Goal: Browse casually: Explore the website without a specific task or goal

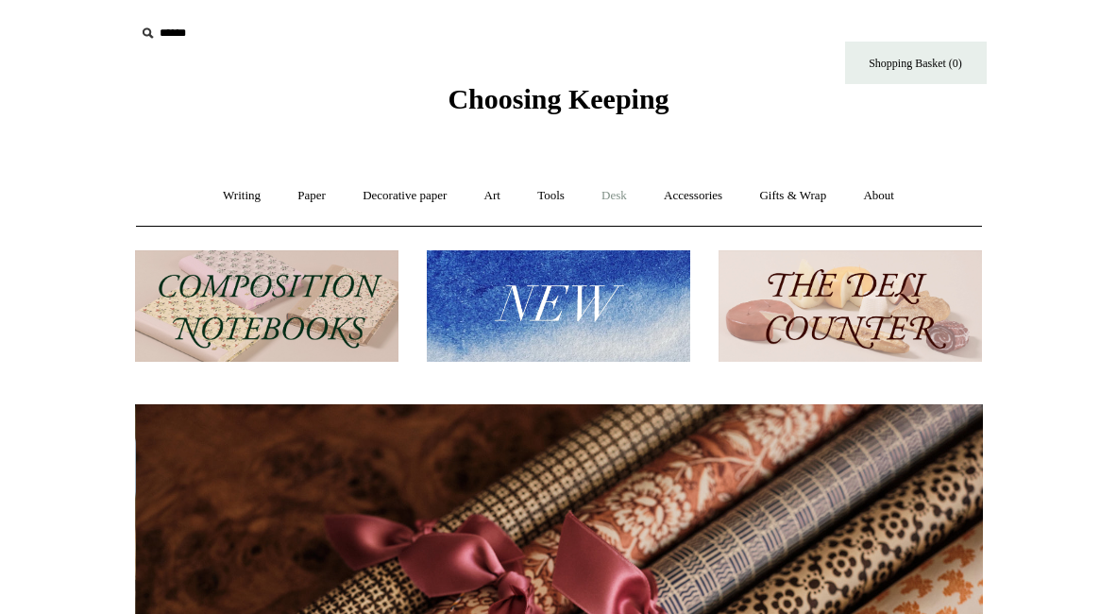
scroll to position [0, 1695]
click at [715, 194] on link "Accessories +" at bounding box center [693, 196] width 93 height 50
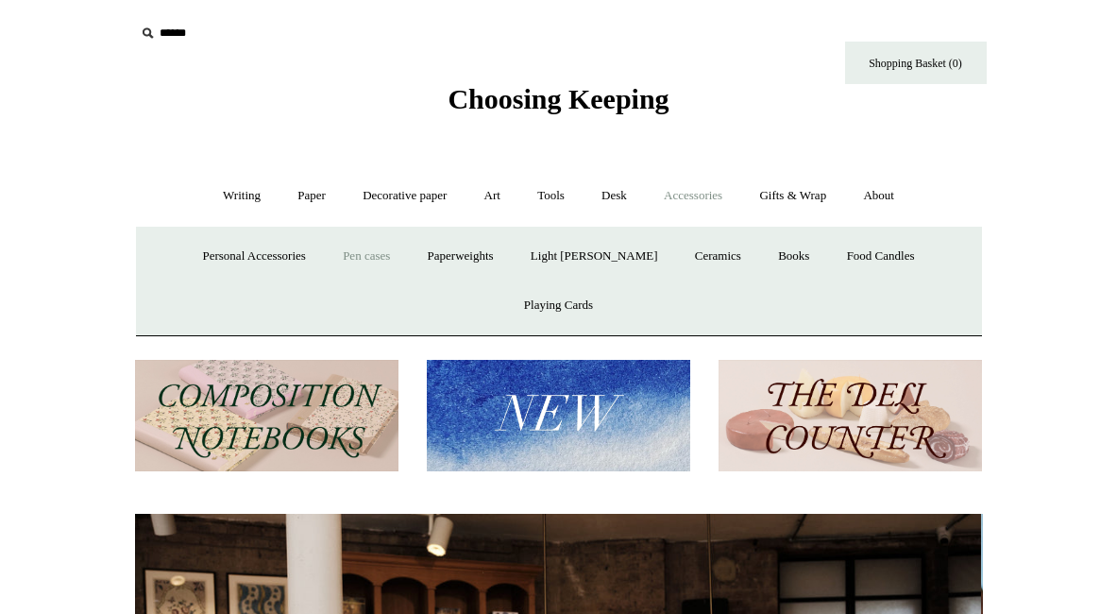
scroll to position [0, 0]
click at [344, 252] on link "Pen cases" at bounding box center [366, 256] width 81 height 50
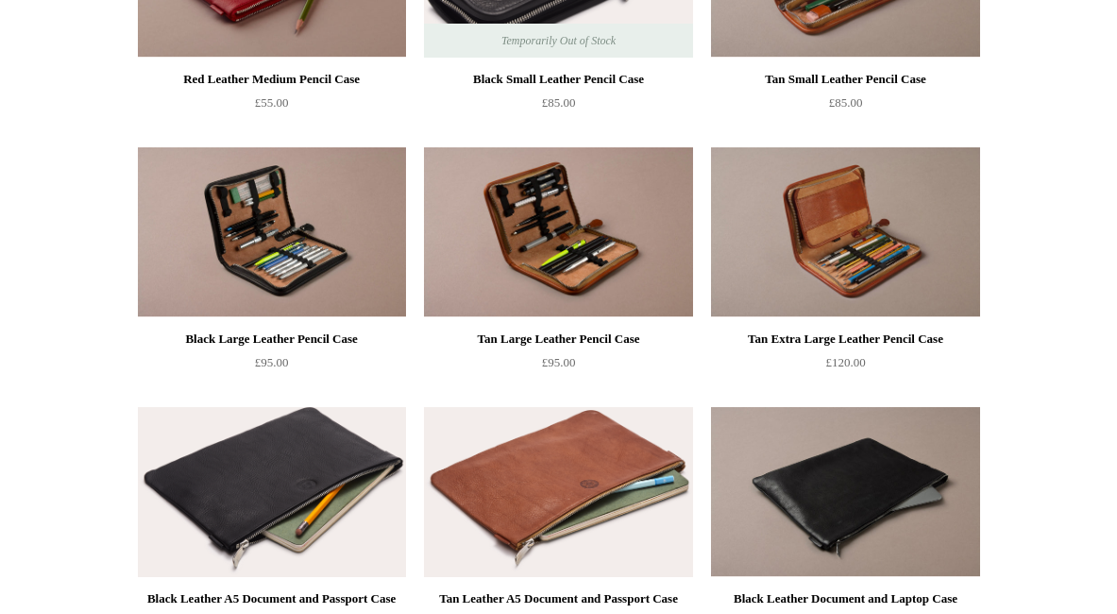
scroll to position [1397, 0]
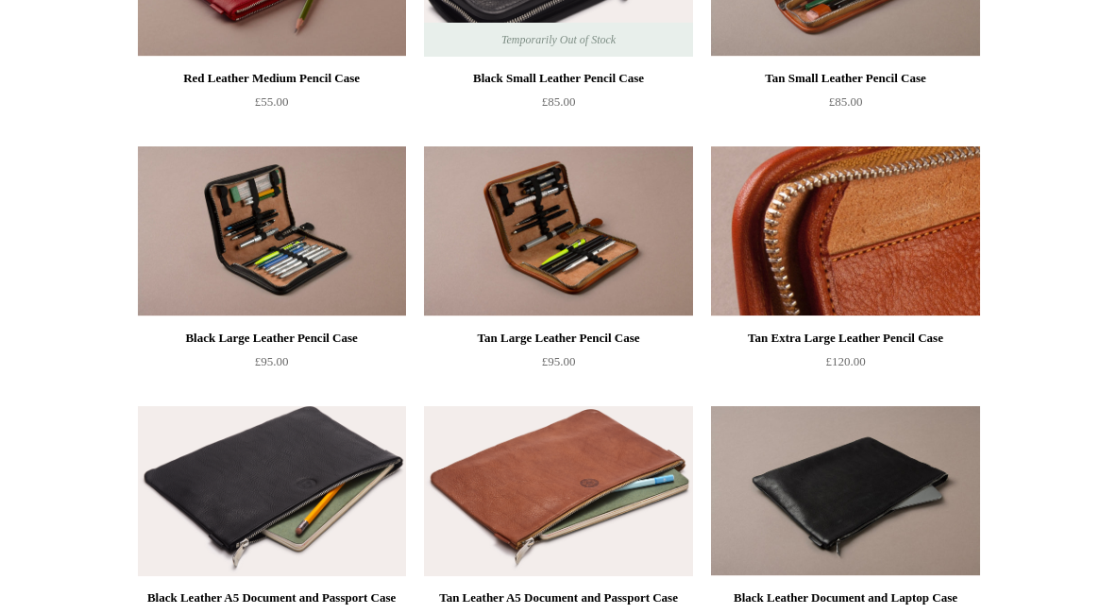
click at [820, 256] on img at bounding box center [845, 231] width 268 height 170
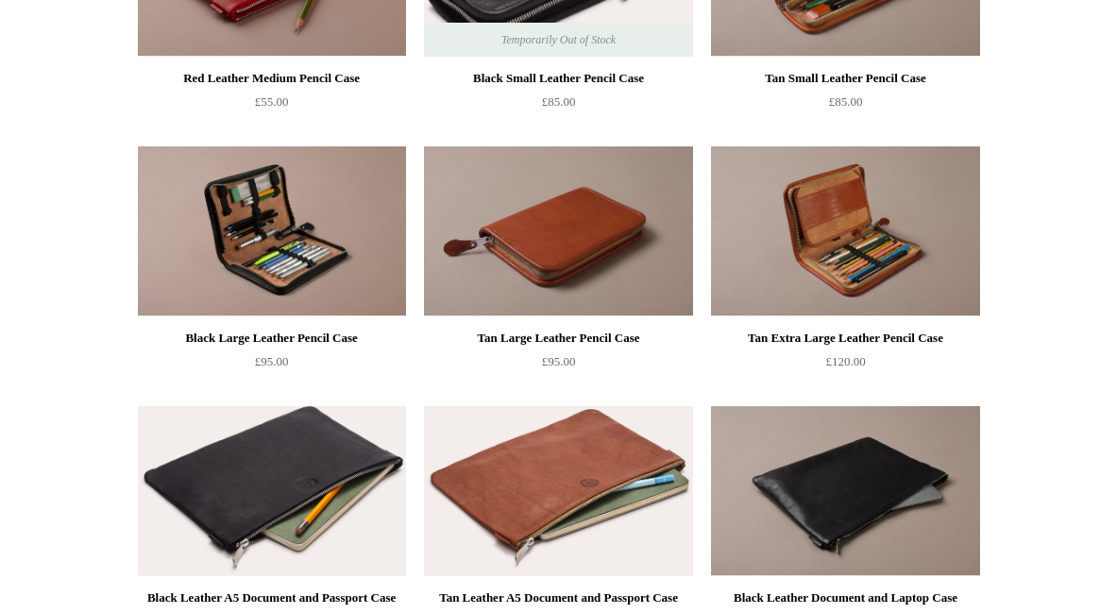
click at [569, 249] on img at bounding box center [558, 231] width 268 height 170
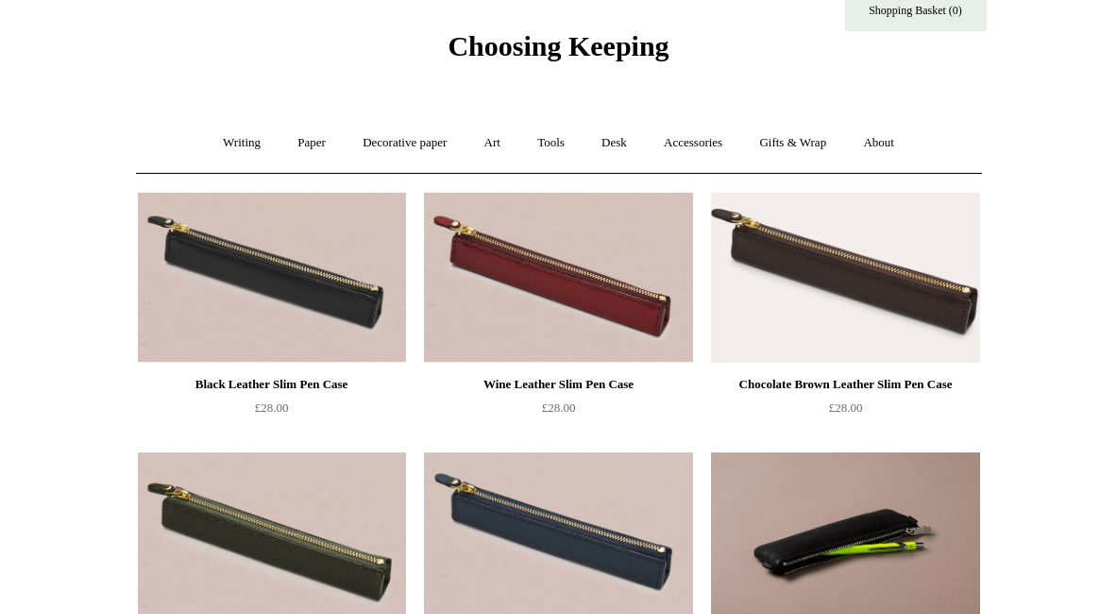
scroll to position [0, 0]
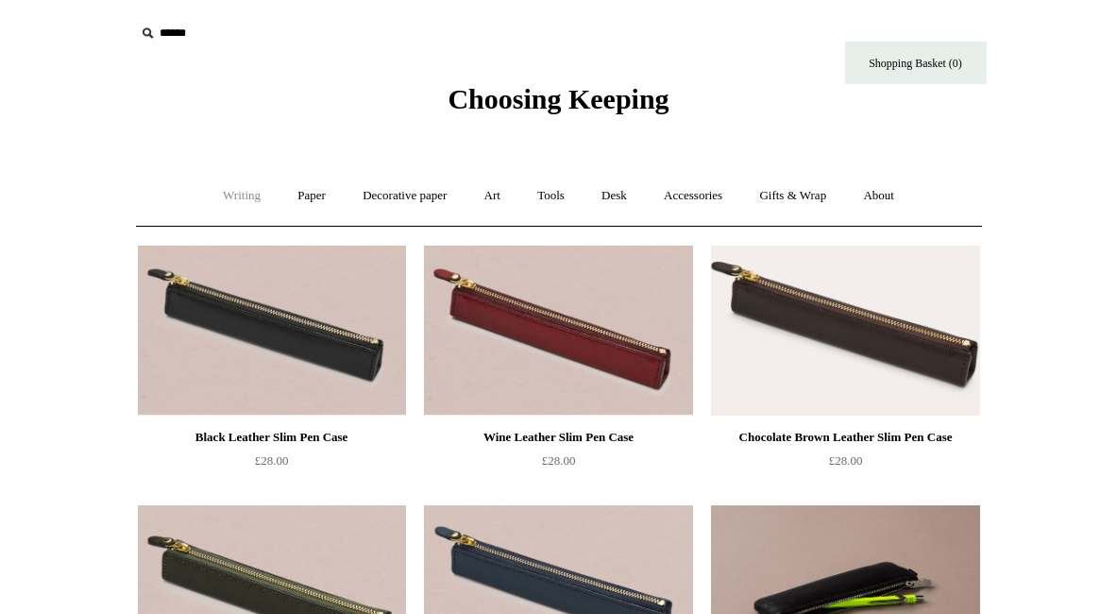
click at [221, 201] on link "Writing +" at bounding box center [242, 196] width 72 height 50
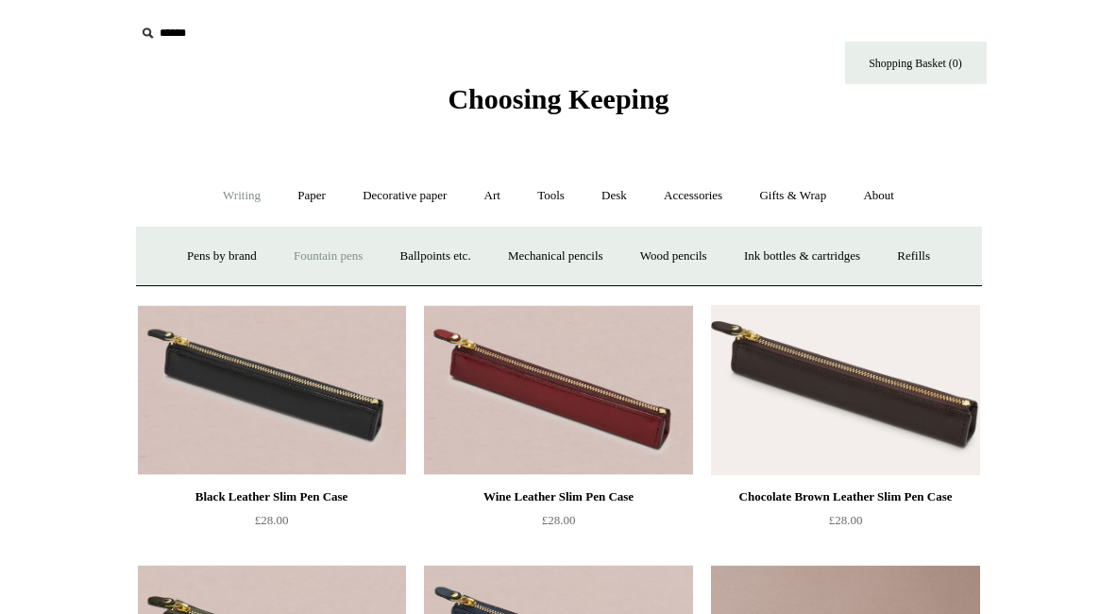
click at [311, 255] on link "Fountain pens +" at bounding box center [328, 256] width 103 height 50
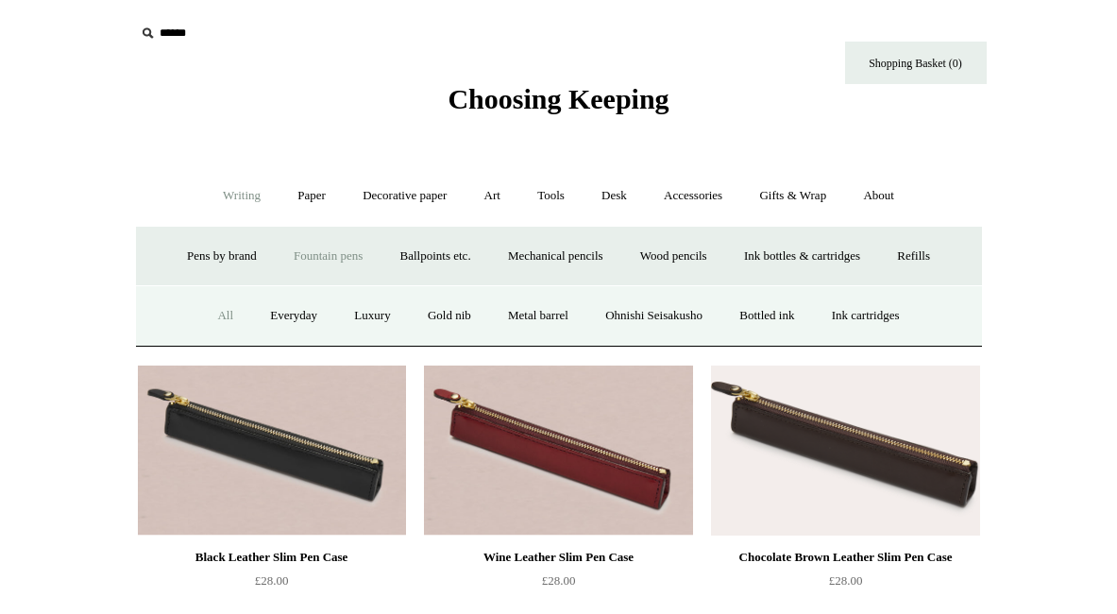
click at [210, 311] on link "All" at bounding box center [225, 316] width 50 height 50
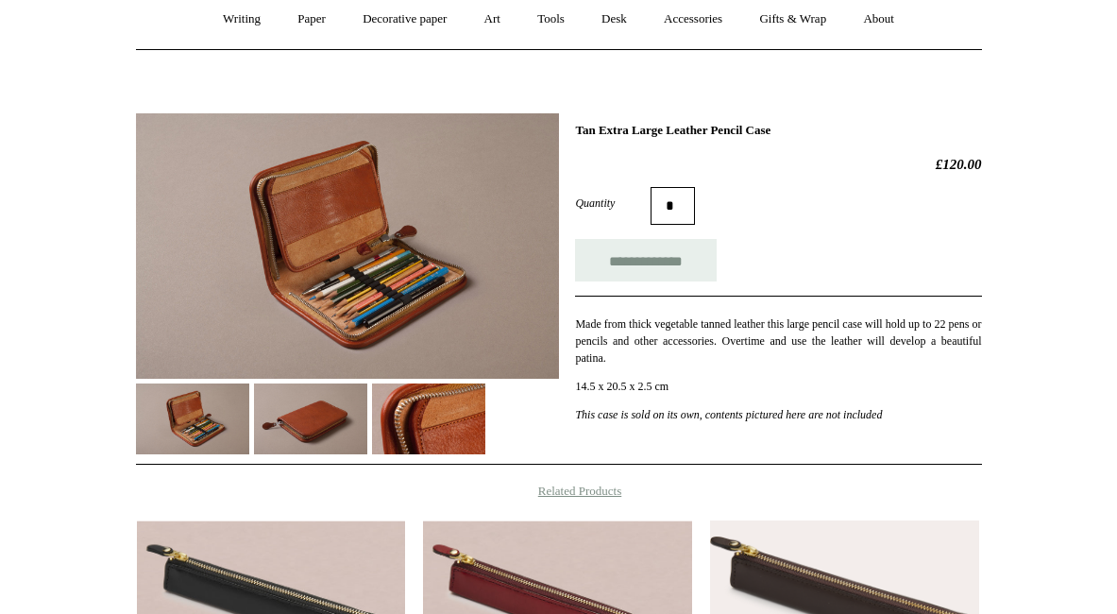
scroll to position [177, 0]
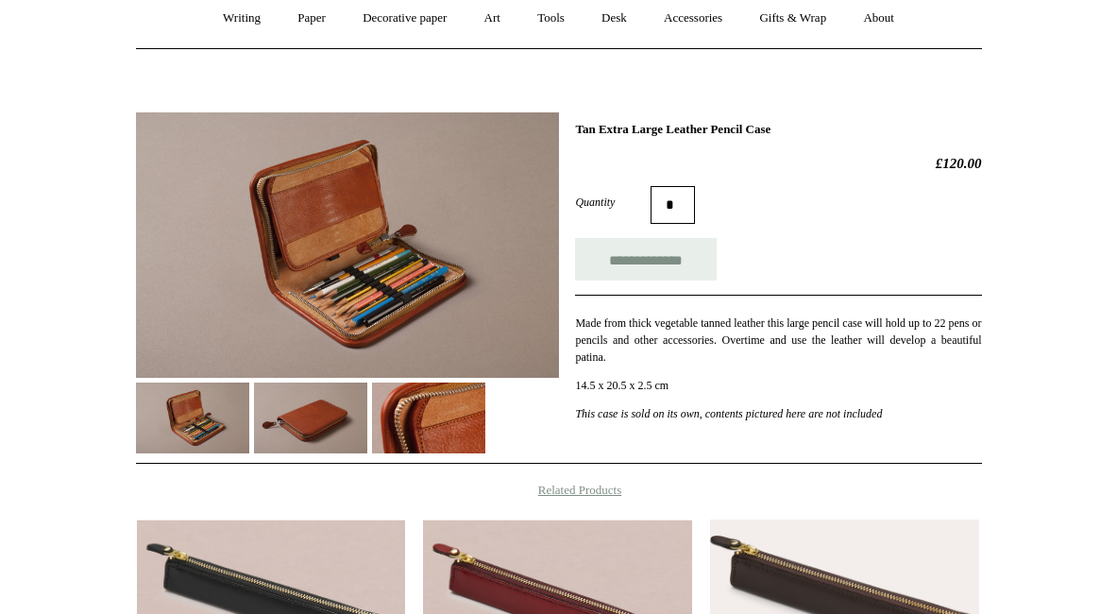
click at [309, 419] on img at bounding box center [310, 417] width 113 height 71
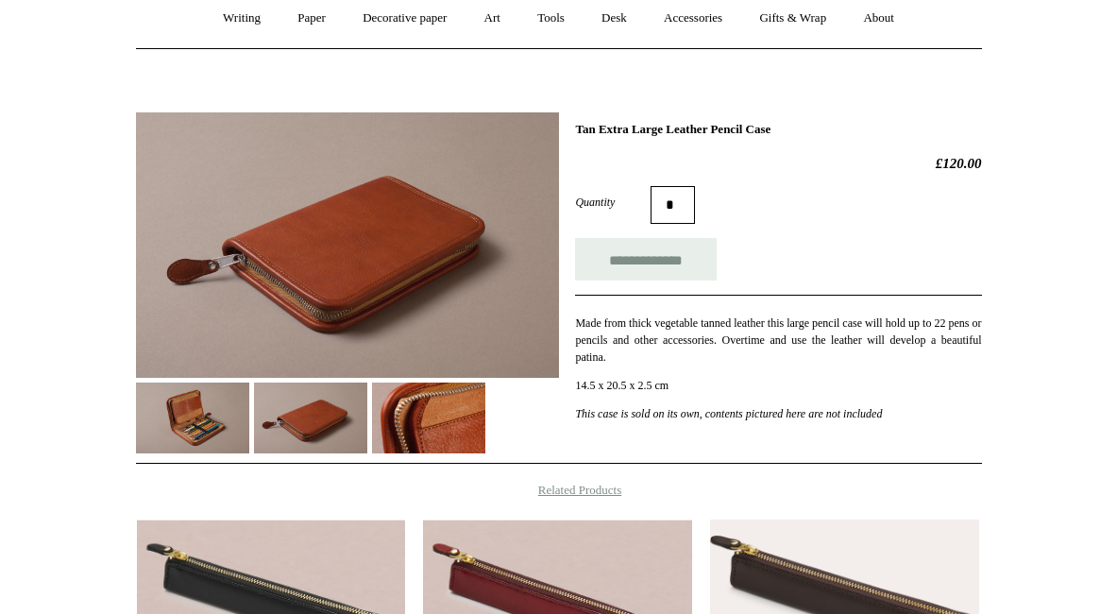
click at [435, 416] on img at bounding box center [428, 417] width 113 height 71
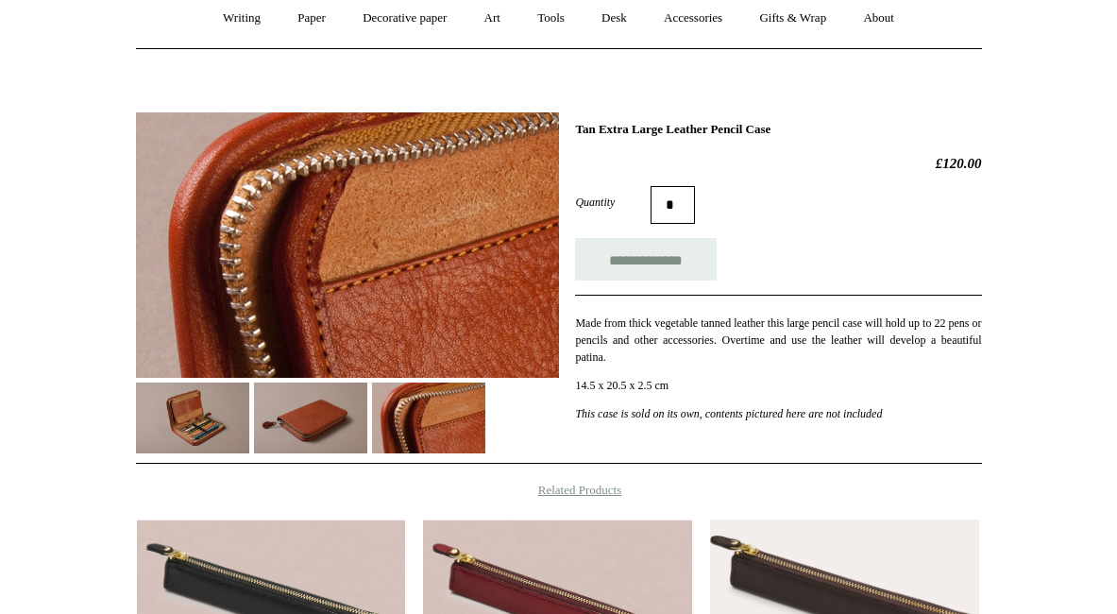
click at [223, 429] on img at bounding box center [192, 417] width 113 height 71
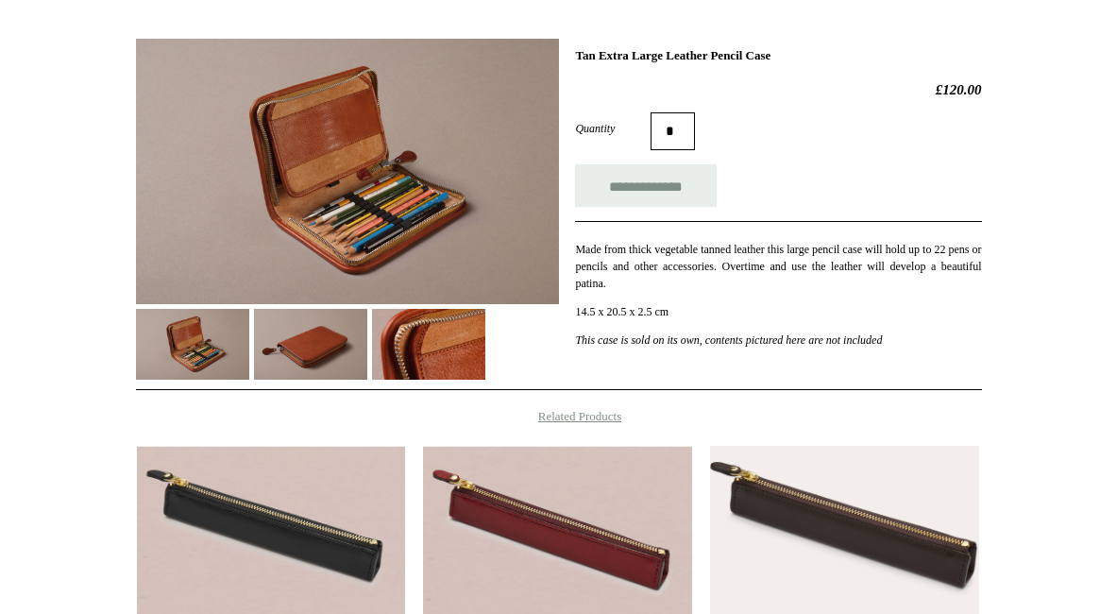
scroll to position [180, 0]
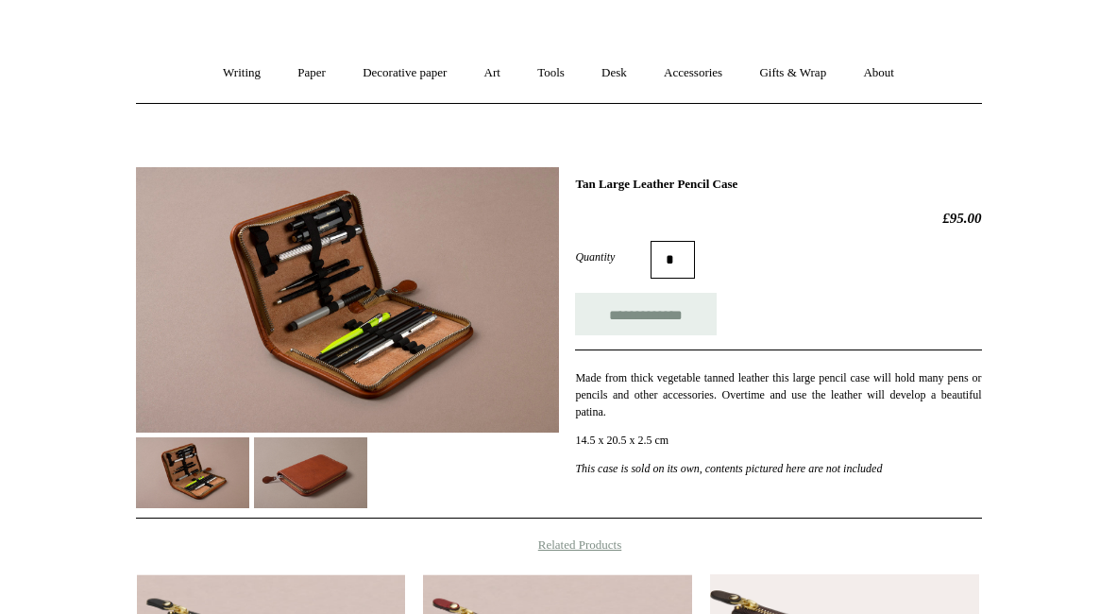
scroll to position [160, 0]
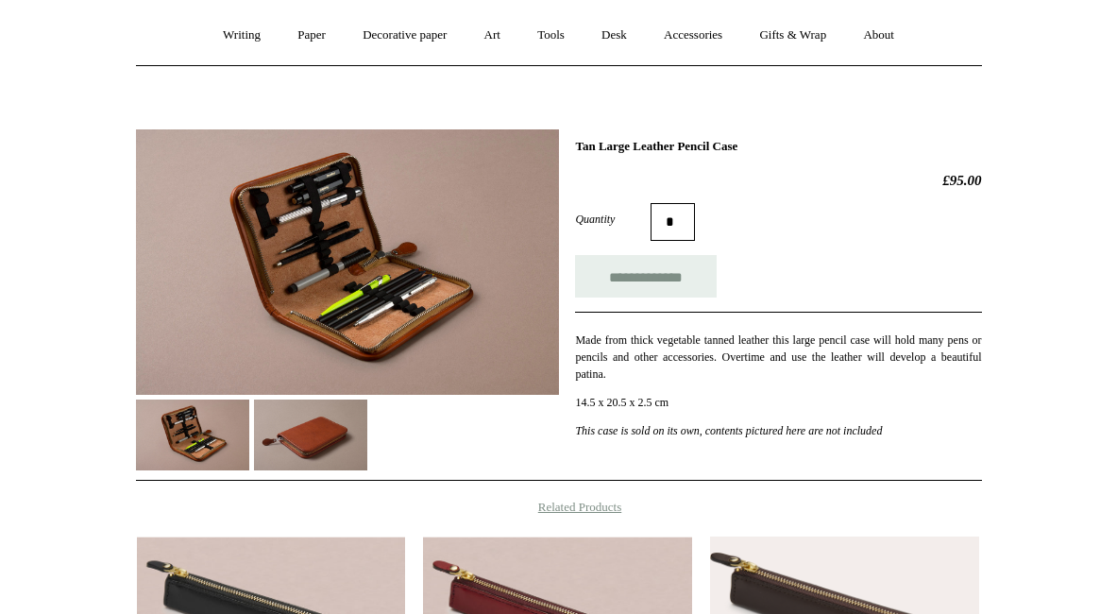
click at [373, 301] on img at bounding box center [347, 261] width 423 height 265
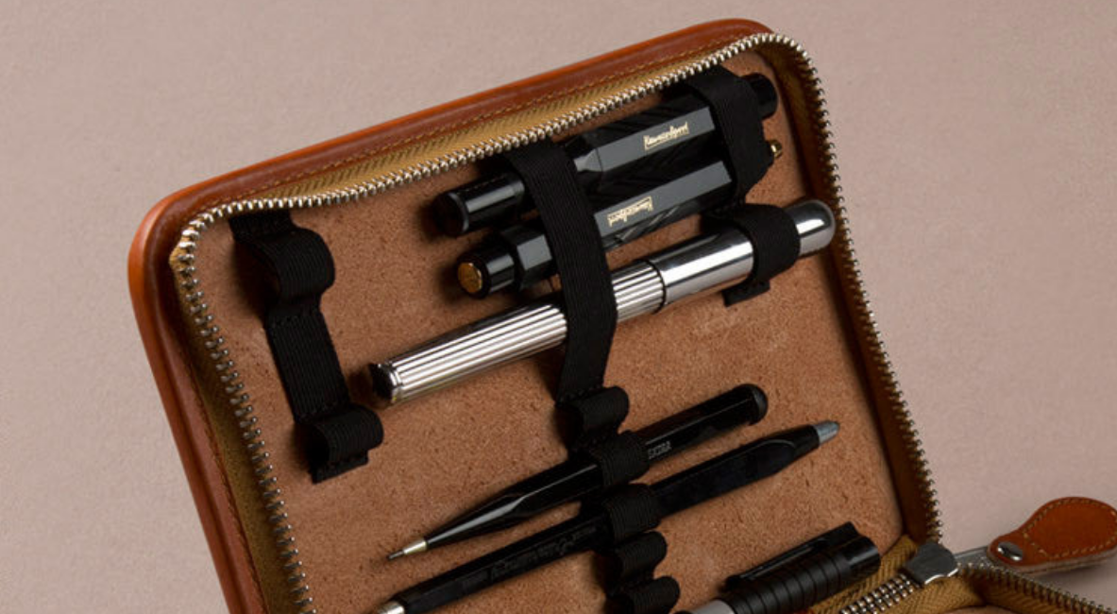
scroll to position [151, 0]
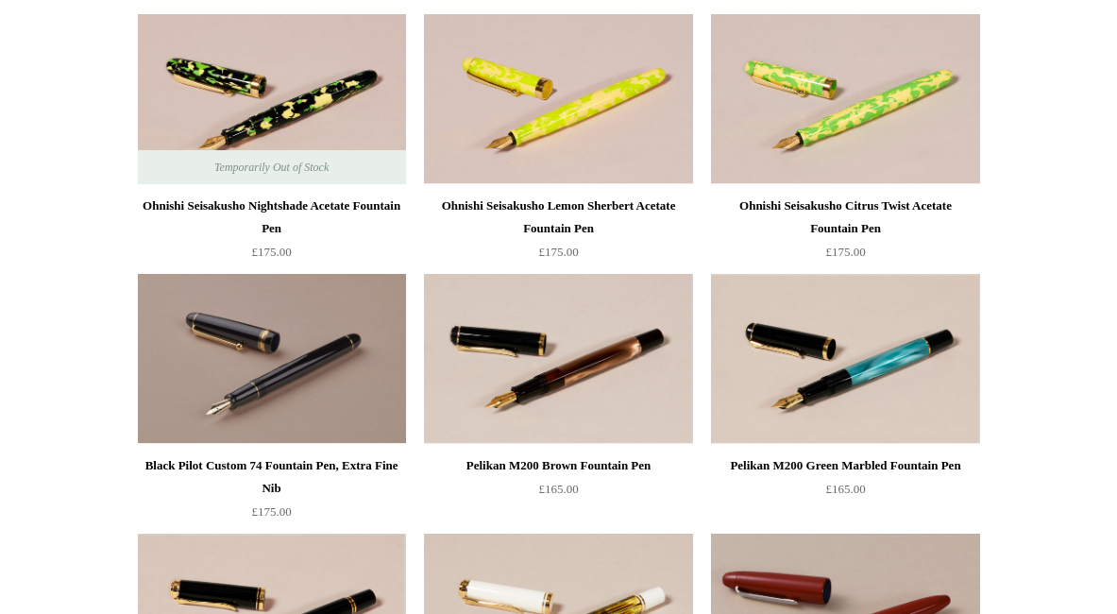
scroll to position [5156, 0]
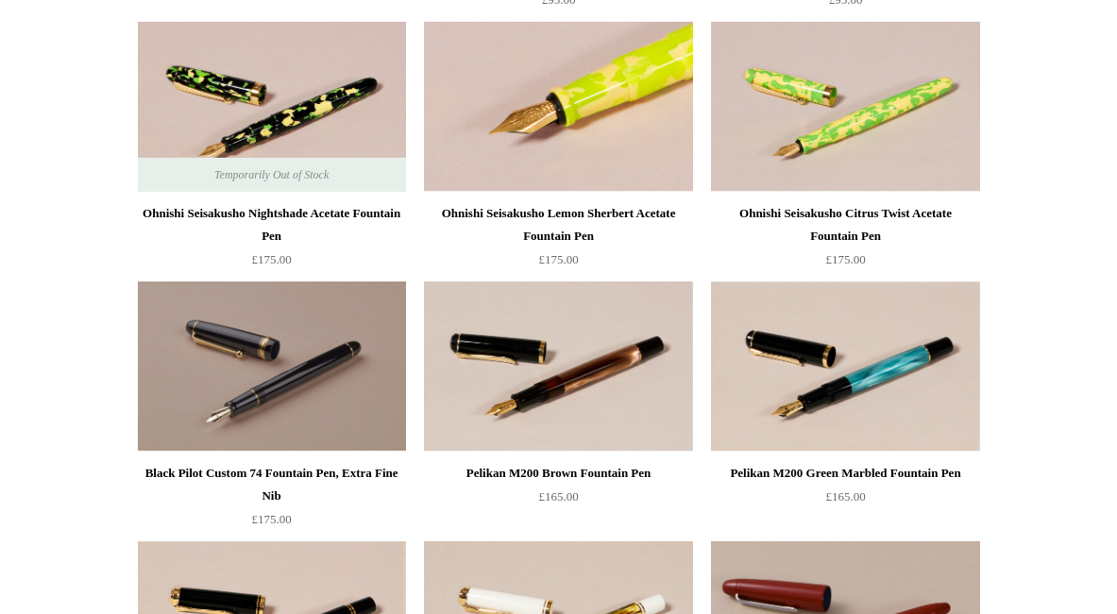
click at [568, 121] on img at bounding box center [558, 107] width 268 height 170
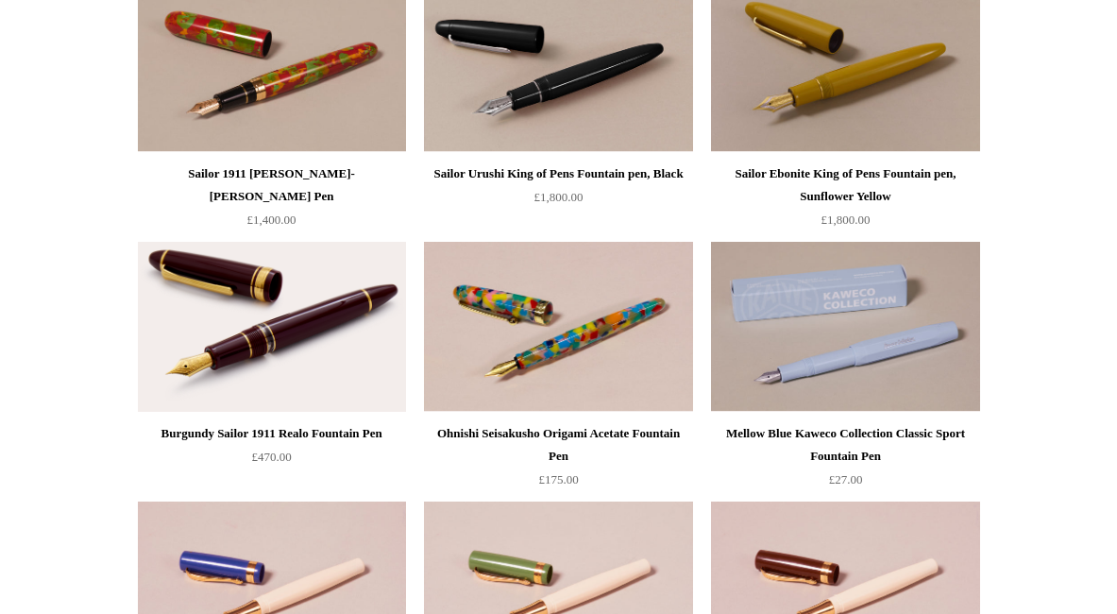
scroll to position [5988, 0]
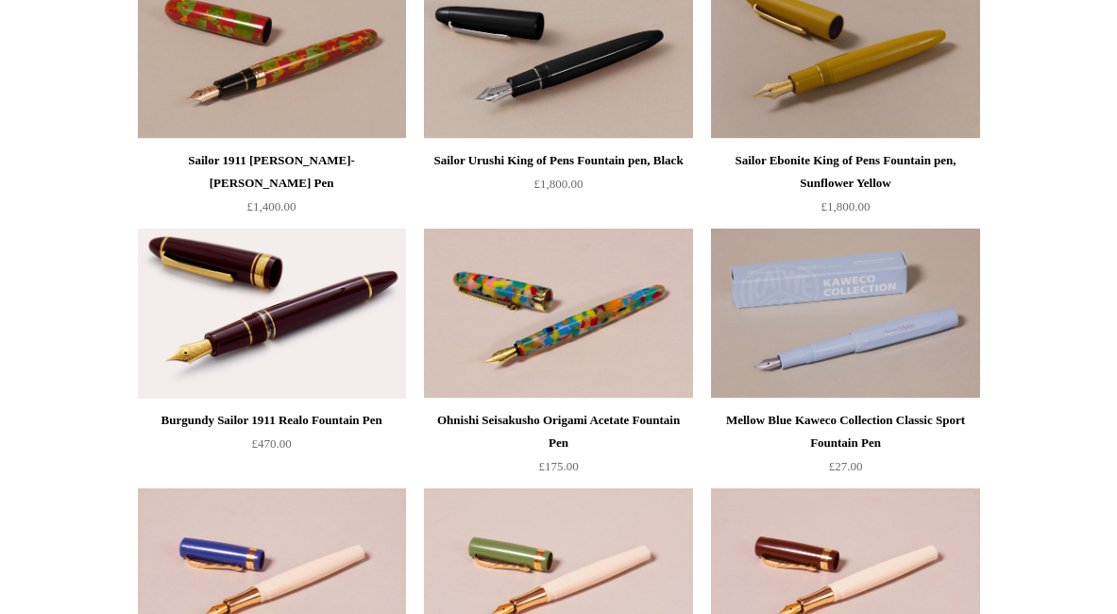
click at [552, 312] on img at bounding box center [558, 313] width 268 height 170
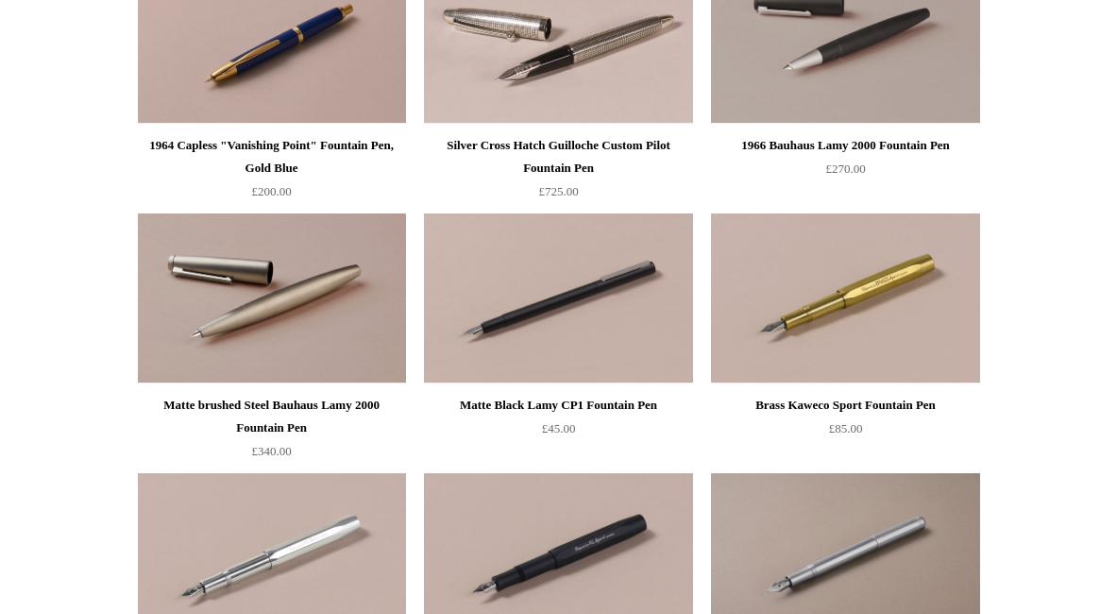
scroll to position [2617, 0]
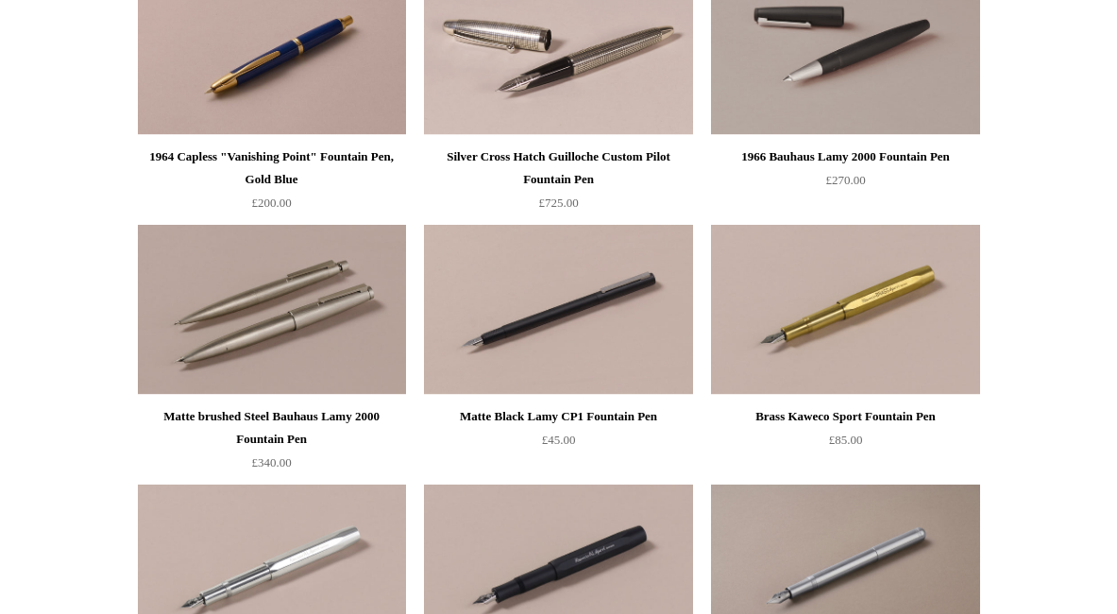
click at [284, 309] on img at bounding box center [272, 310] width 268 height 170
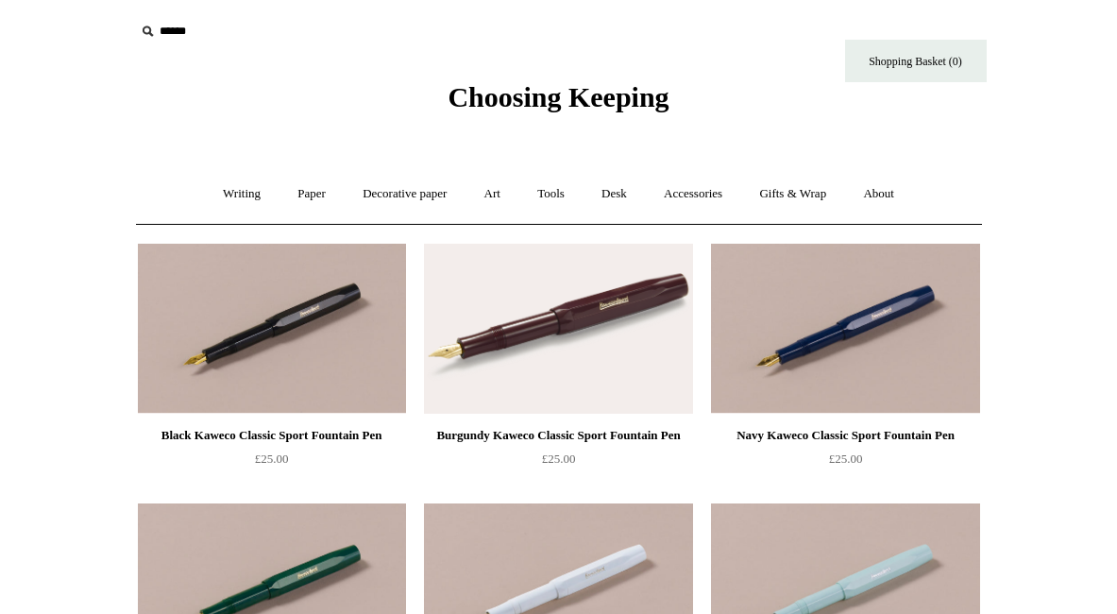
scroll to position [0, 0]
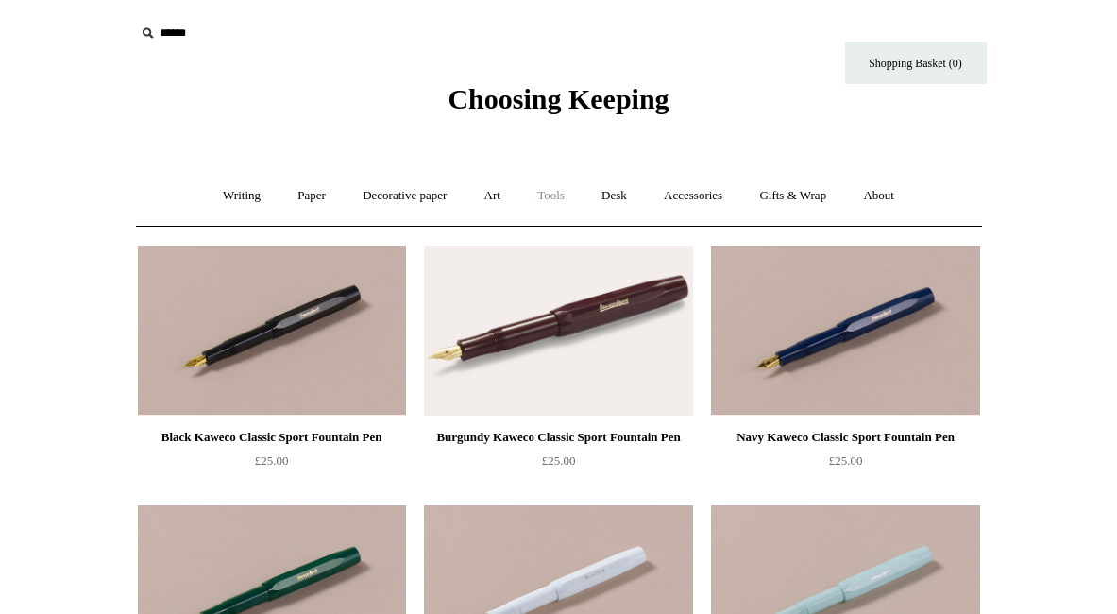
click at [554, 200] on link "Tools +" at bounding box center [550, 196] width 61 height 50
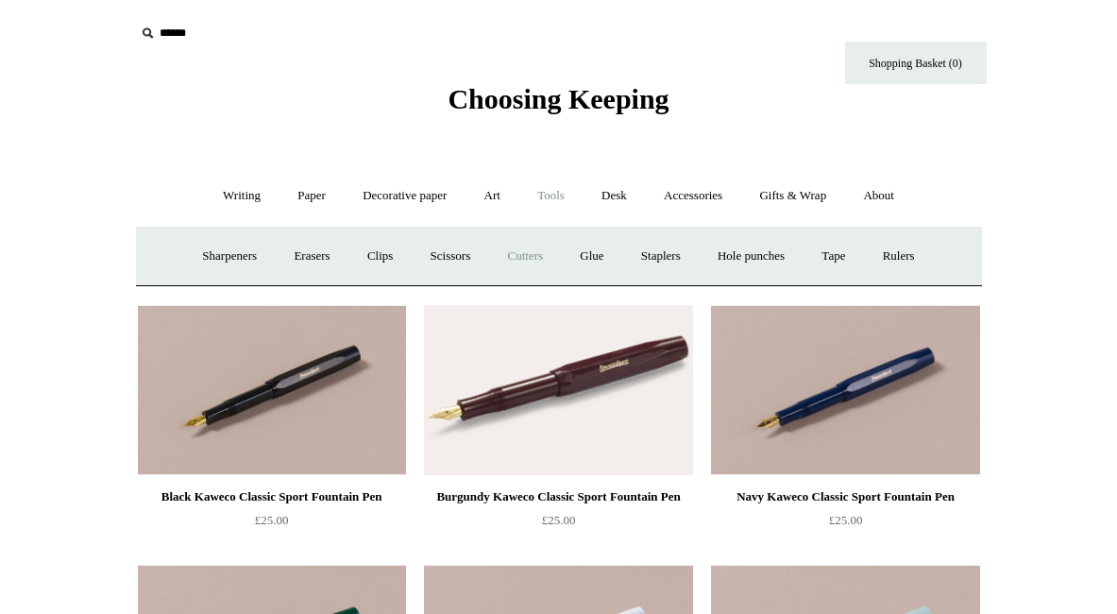
click at [525, 257] on link "Cutters" at bounding box center [525, 256] width 70 height 50
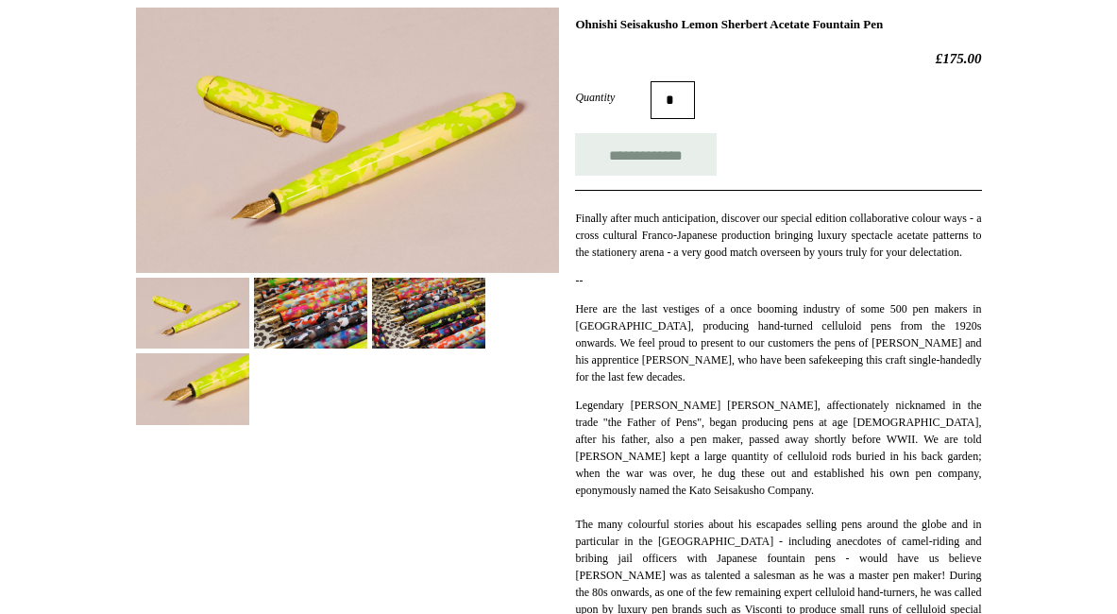
scroll to position [268, 0]
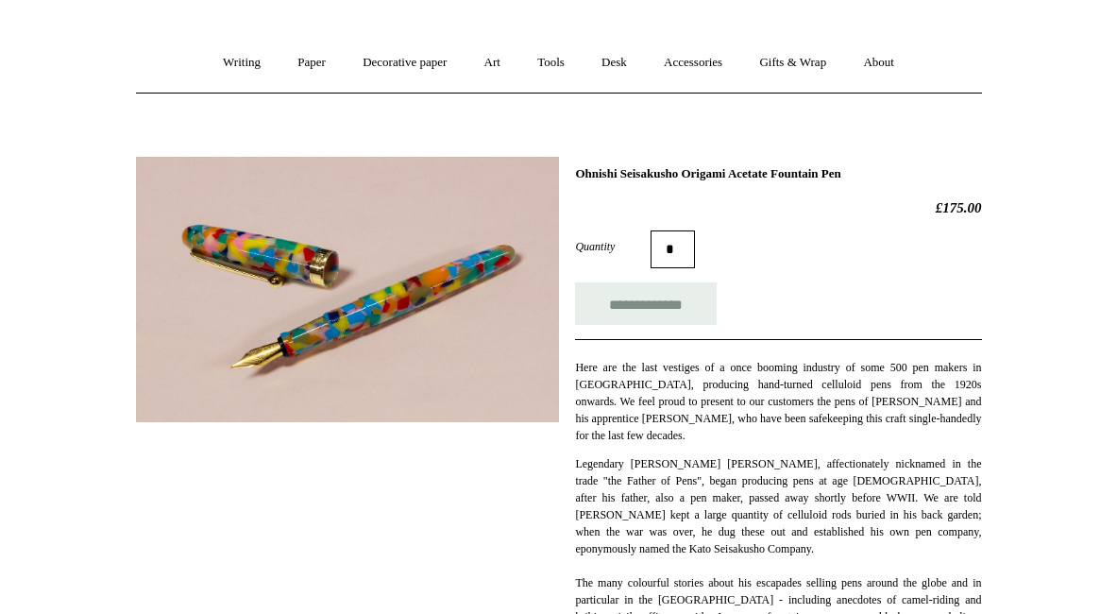
scroll to position [186, 0]
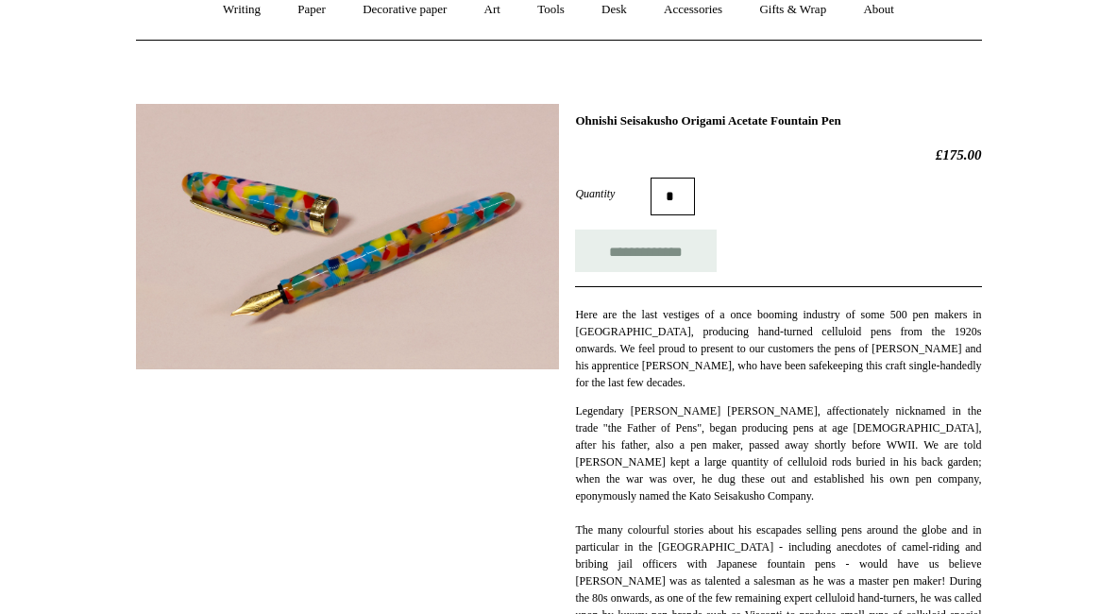
click at [481, 302] on img at bounding box center [347, 236] width 423 height 265
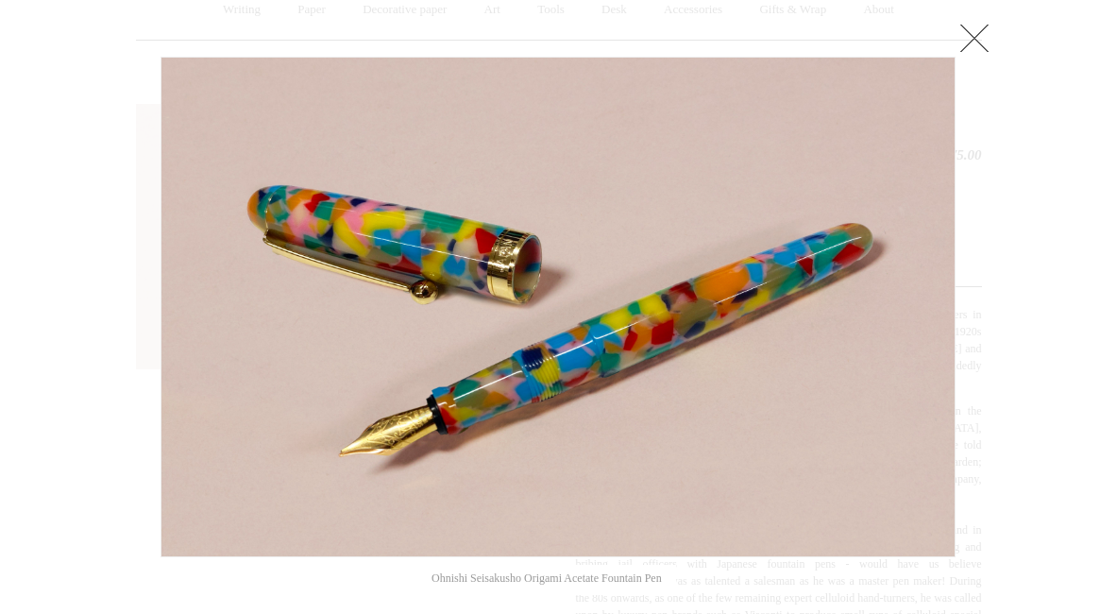
click at [972, 38] on link at bounding box center [974, 38] width 38 height 38
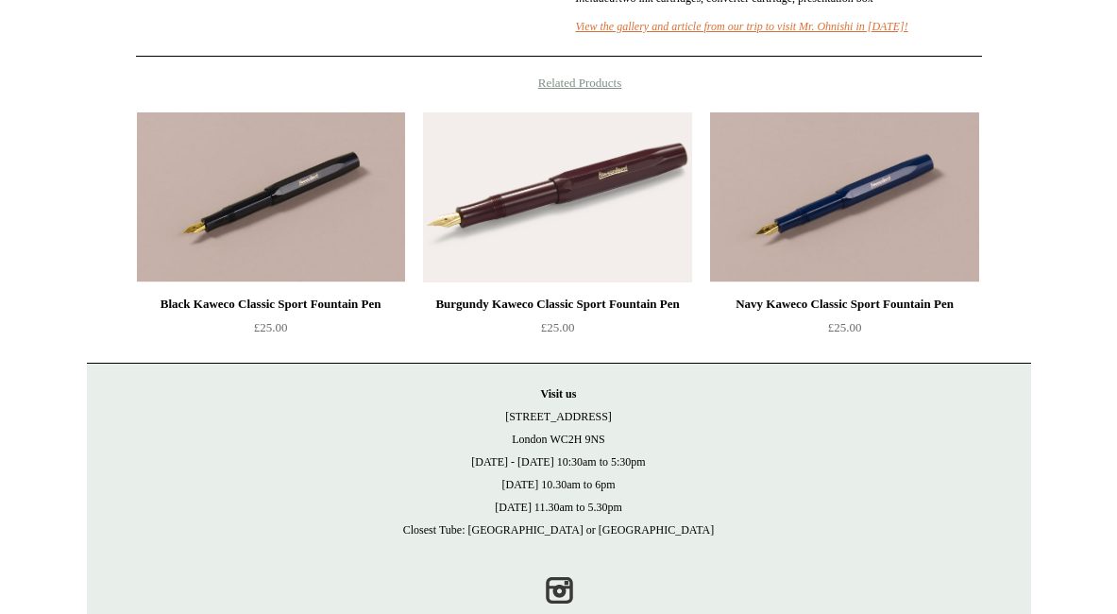
scroll to position [1251, 0]
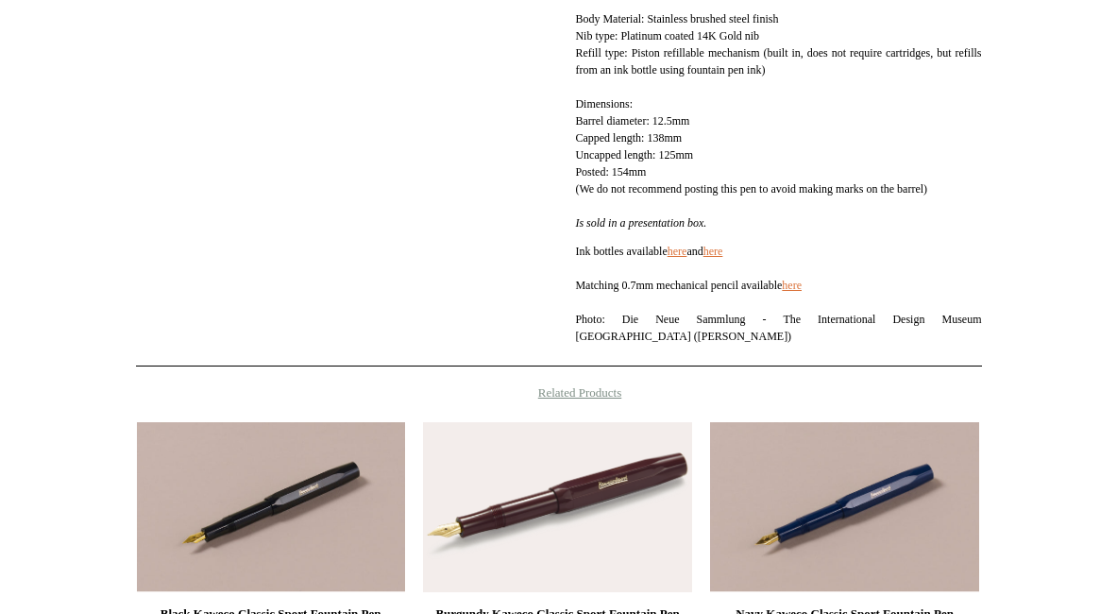
scroll to position [1142, 0]
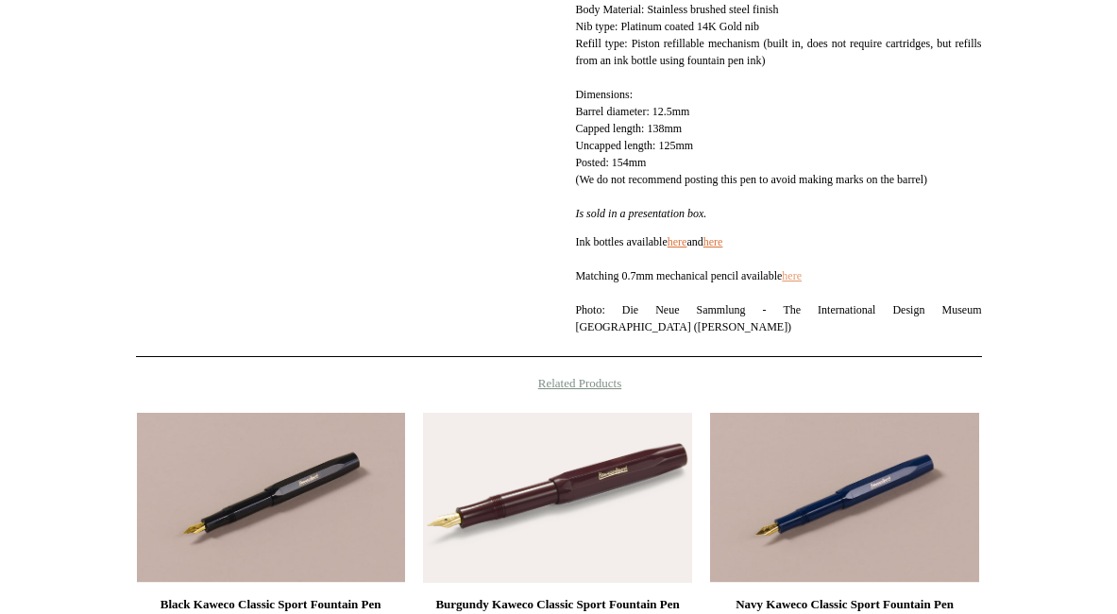
click at [801, 282] on link "here" at bounding box center [792, 275] width 20 height 13
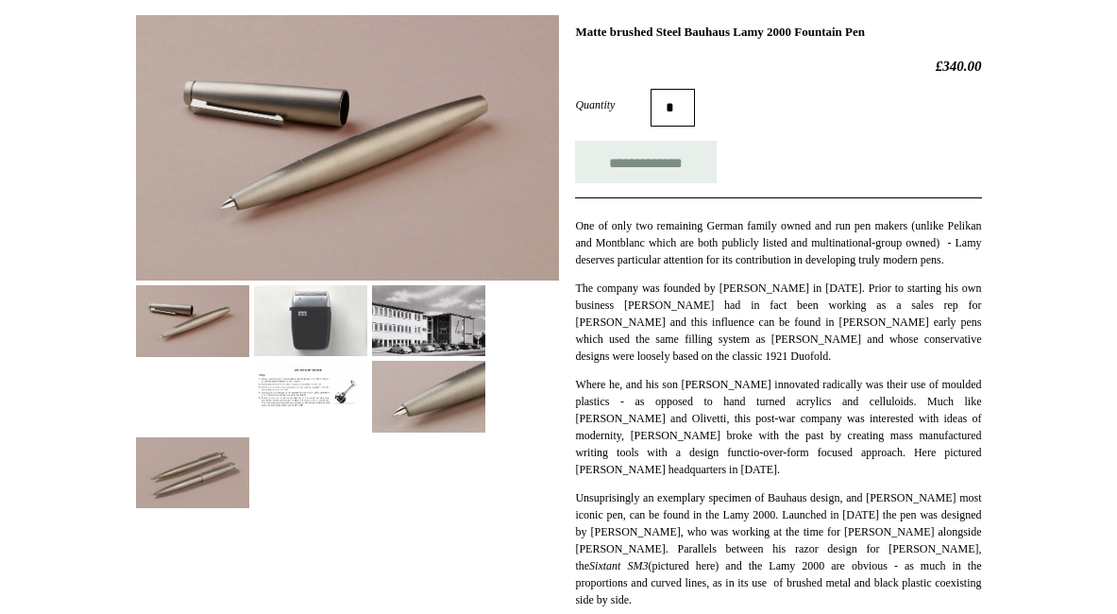
scroll to position [142, 0]
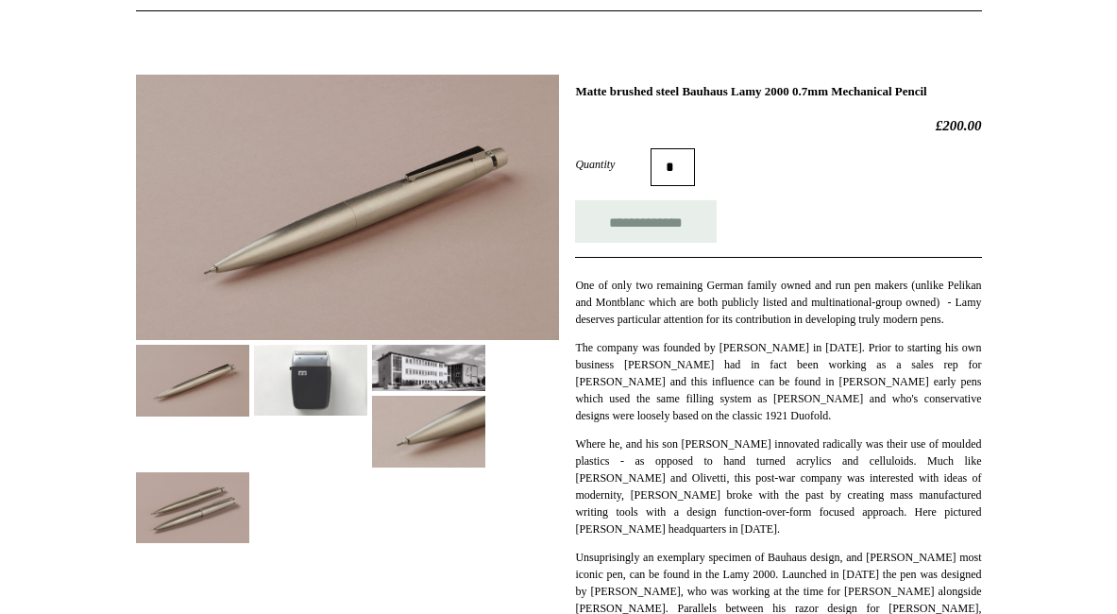
scroll to position [212, 0]
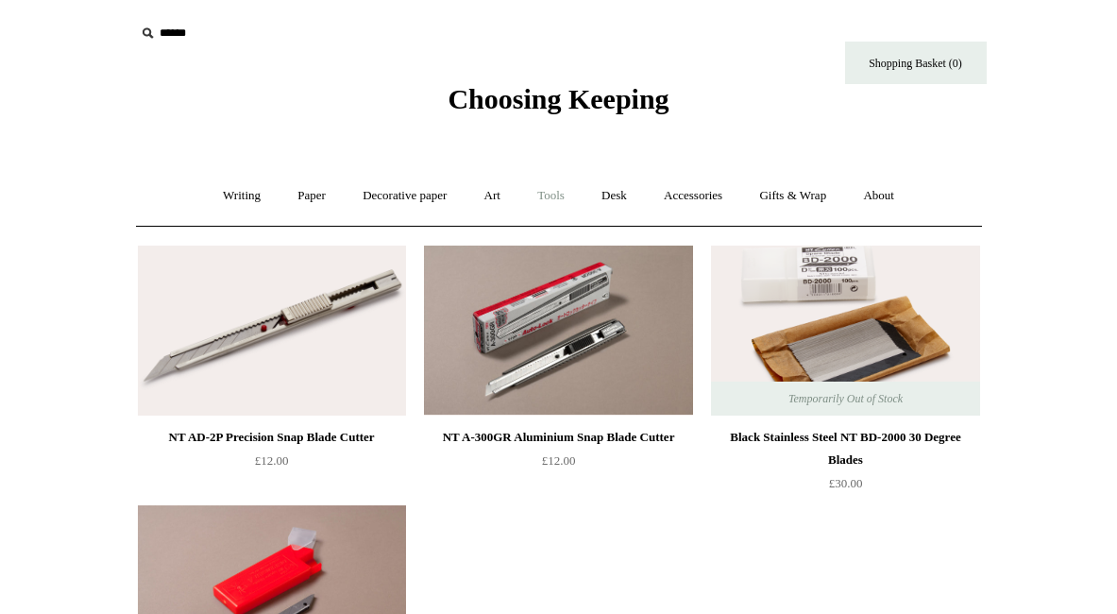
click at [558, 193] on link "Tools +" at bounding box center [550, 196] width 61 height 50
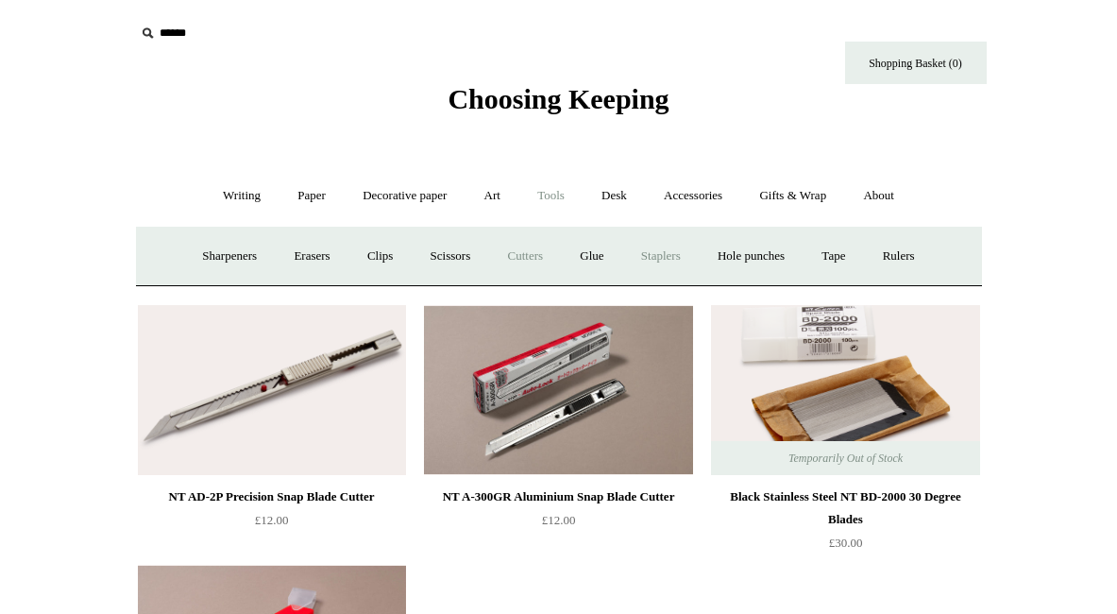
click at [670, 254] on link "Staplers +" at bounding box center [661, 256] width 74 height 50
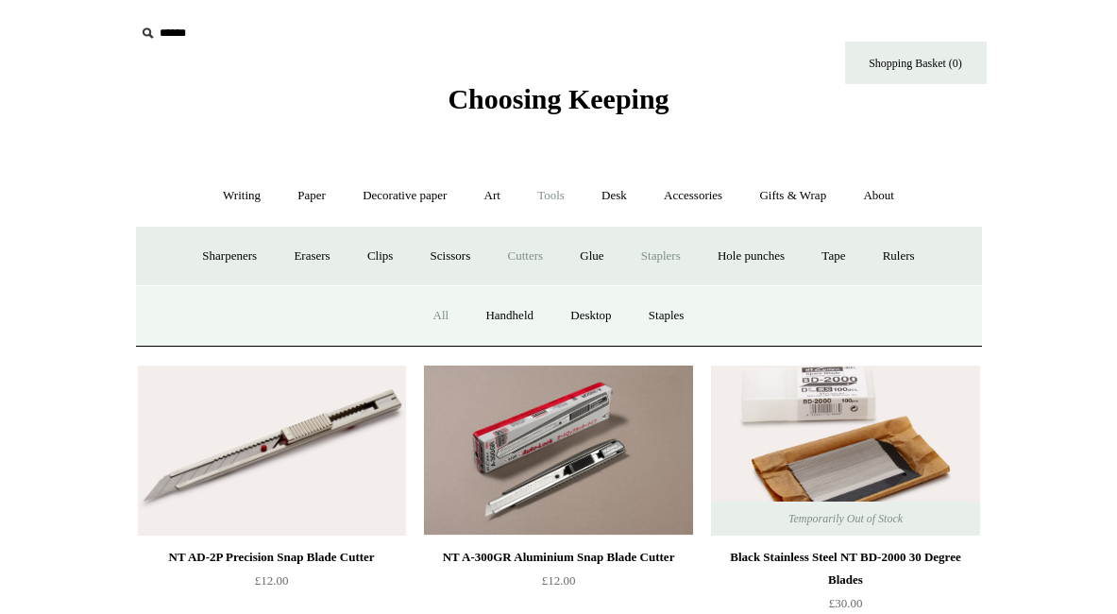
click at [435, 313] on link "All" at bounding box center [441, 316] width 50 height 50
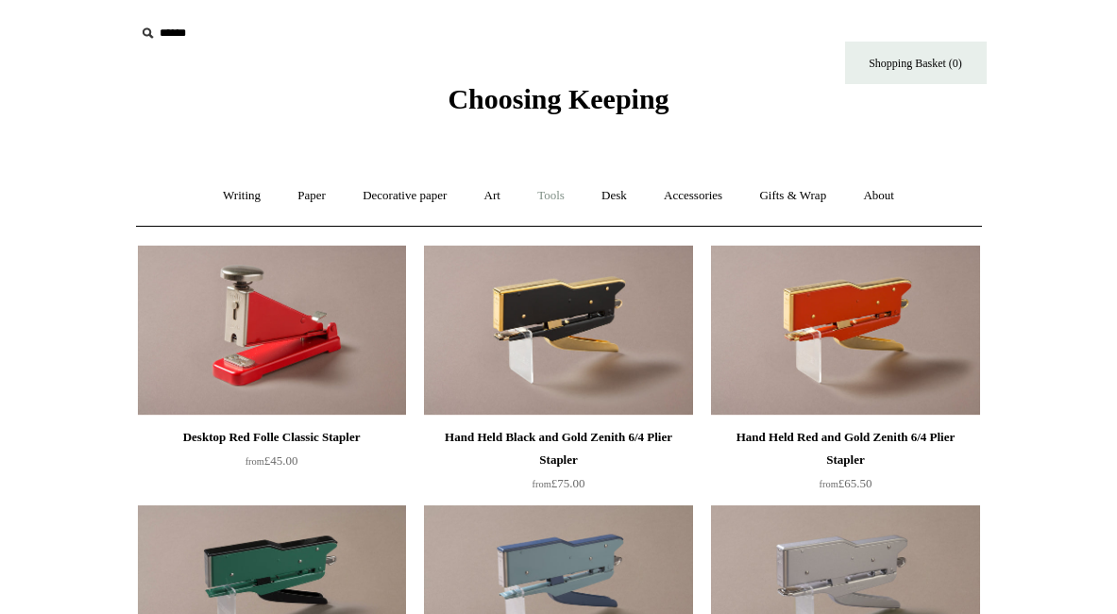
click at [554, 195] on link "Tools +" at bounding box center [550, 196] width 61 height 50
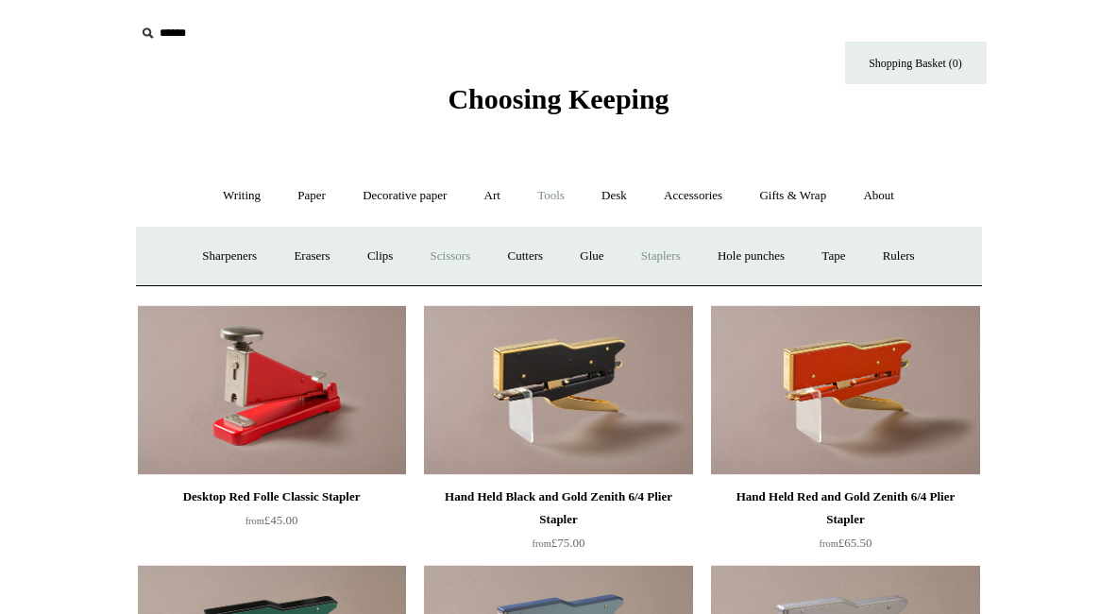
click at [453, 253] on link "Scissors" at bounding box center [450, 256] width 75 height 50
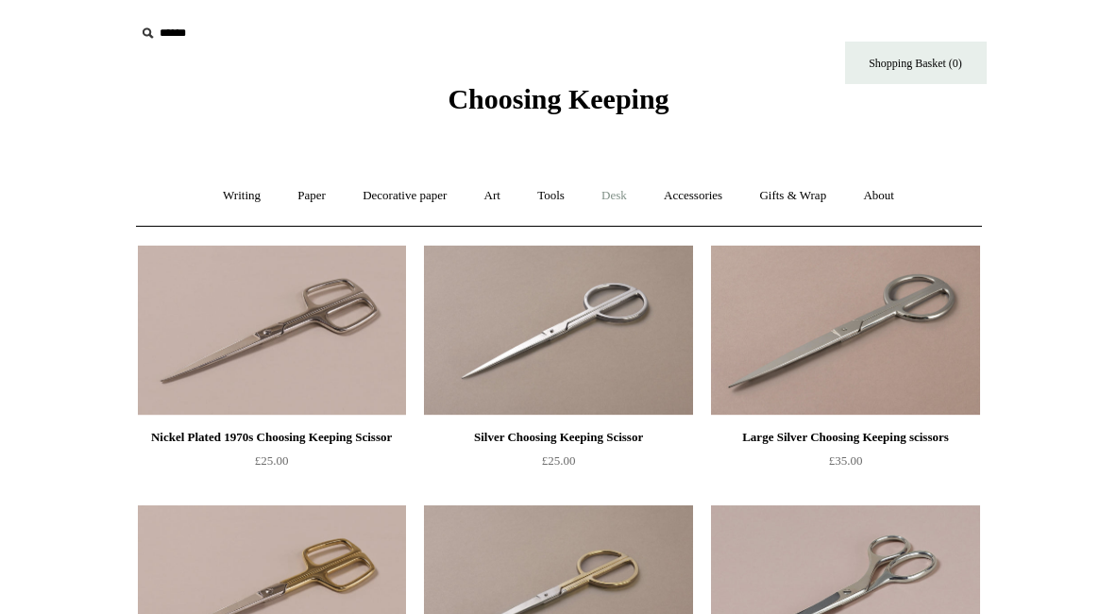
click at [631, 200] on link "Desk +" at bounding box center [613, 196] width 59 height 50
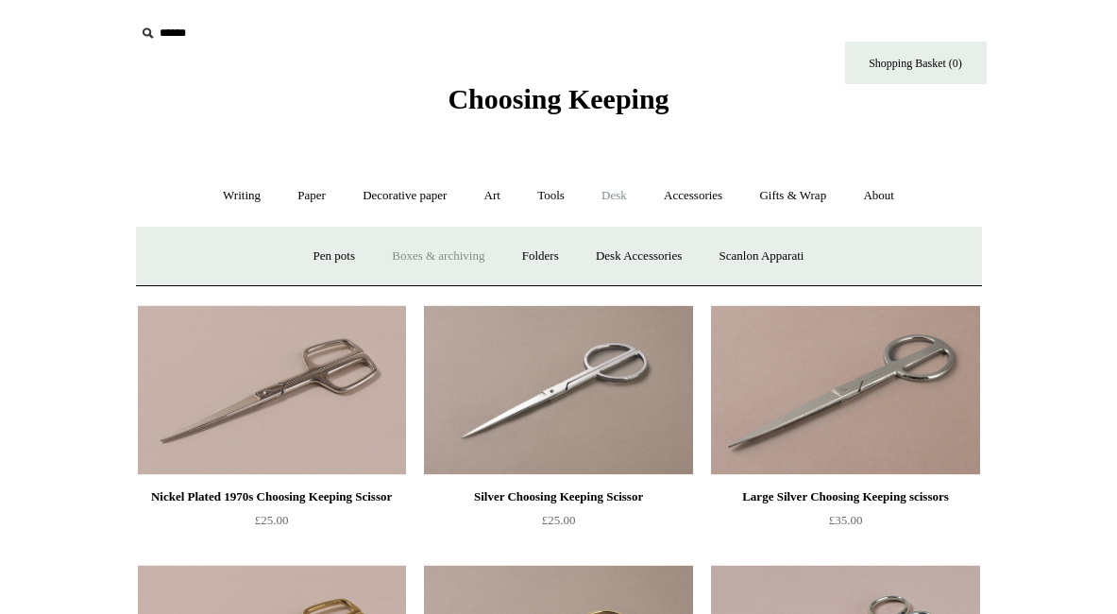
click at [422, 258] on link "Boxes & archiving" at bounding box center [438, 256] width 126 height 50
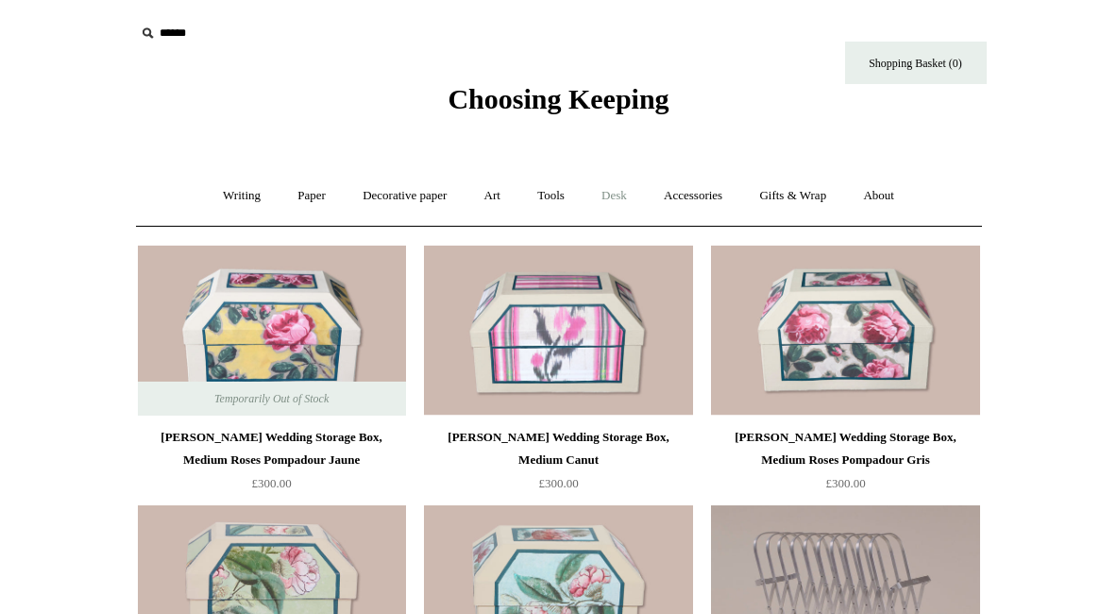
click at [623, 193] on link "Desk +" at bounding box center [613, 196] width 59 height 50
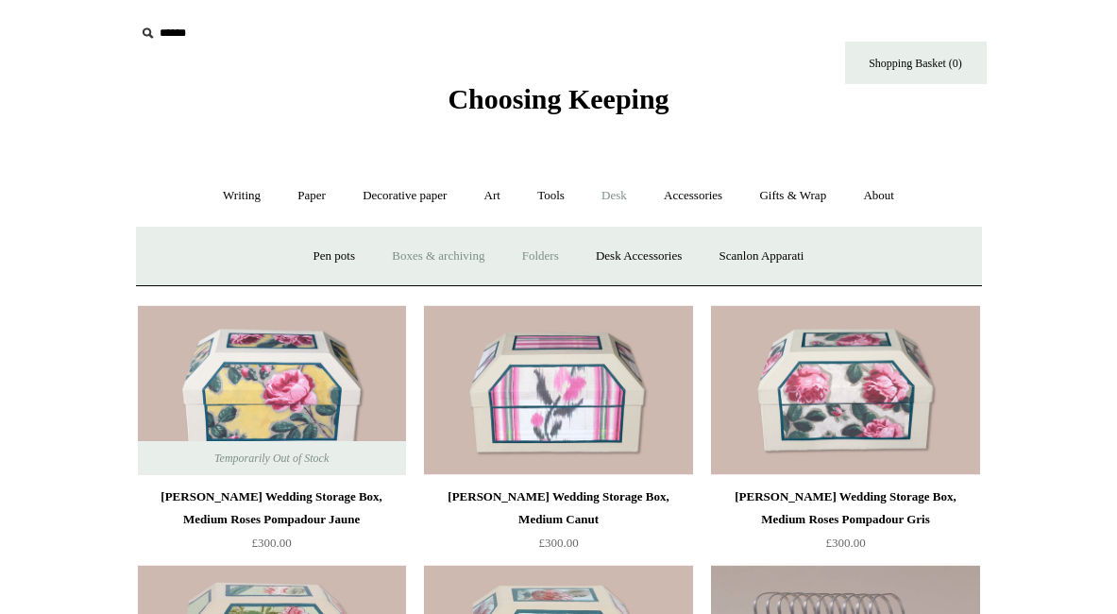
click at [534, 257] on link "Folders" at bounding box center [540, 256] width 71 height 50
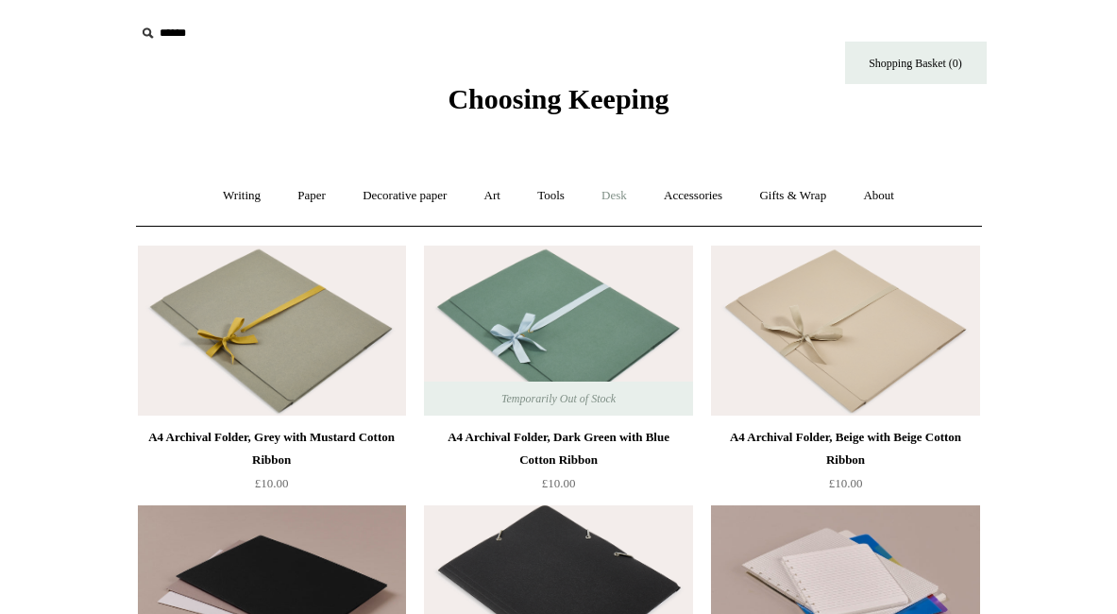
click at [614, 194] on link "Desk +" at bounding box center [613, 196] width 59 height 50
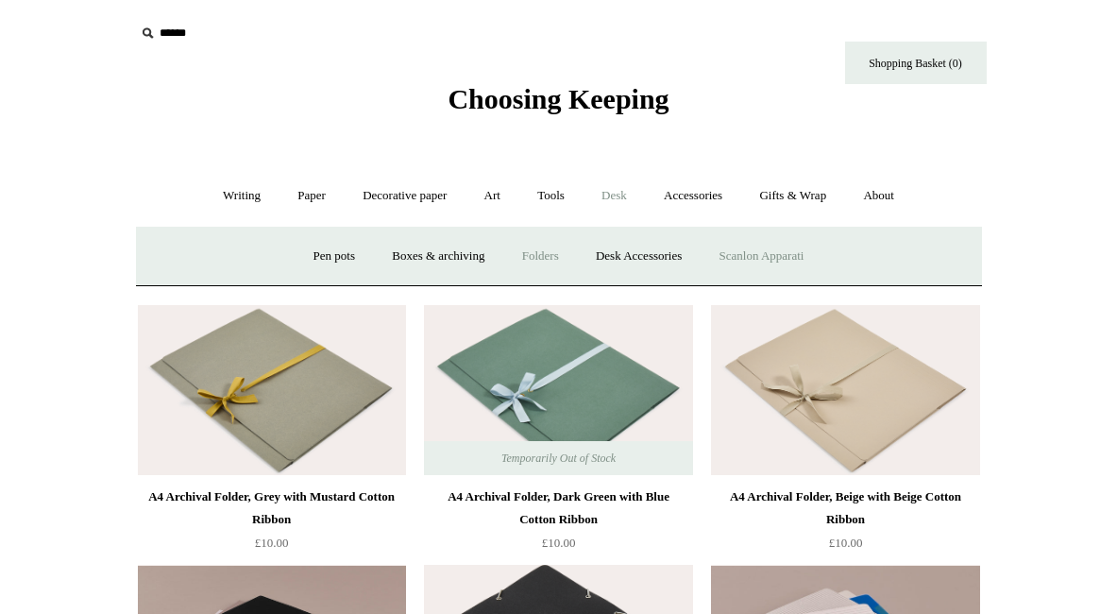
click at [762, 254] on link "Scanlon Apparati" at bounding box center [761, 256] width 119 height 50
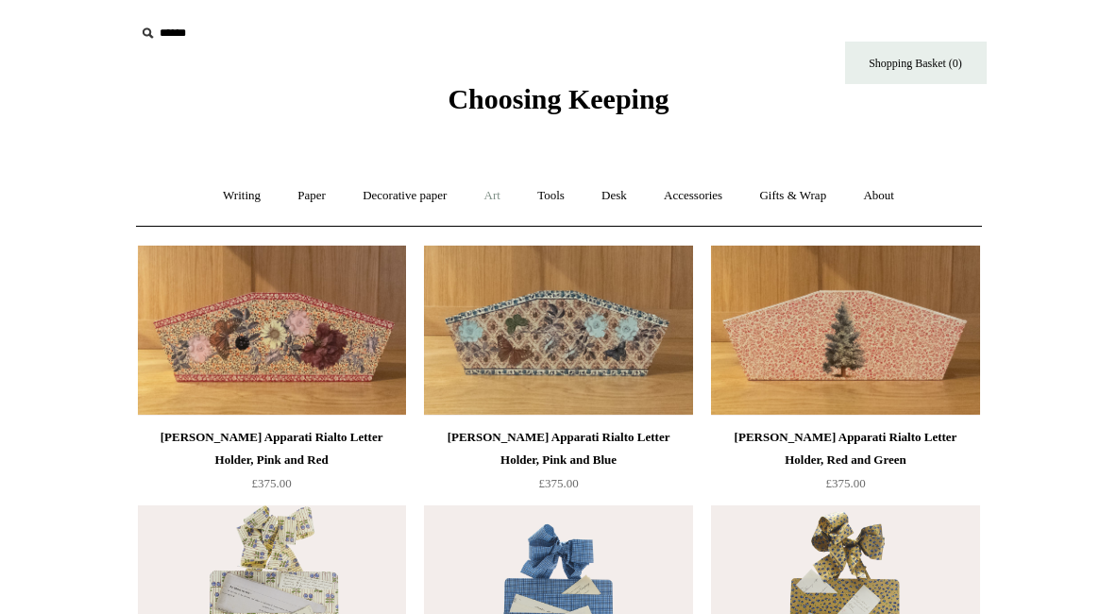
click at [498, 198] on link "Art +" at bounding box center [492, 196] width 50 height 50
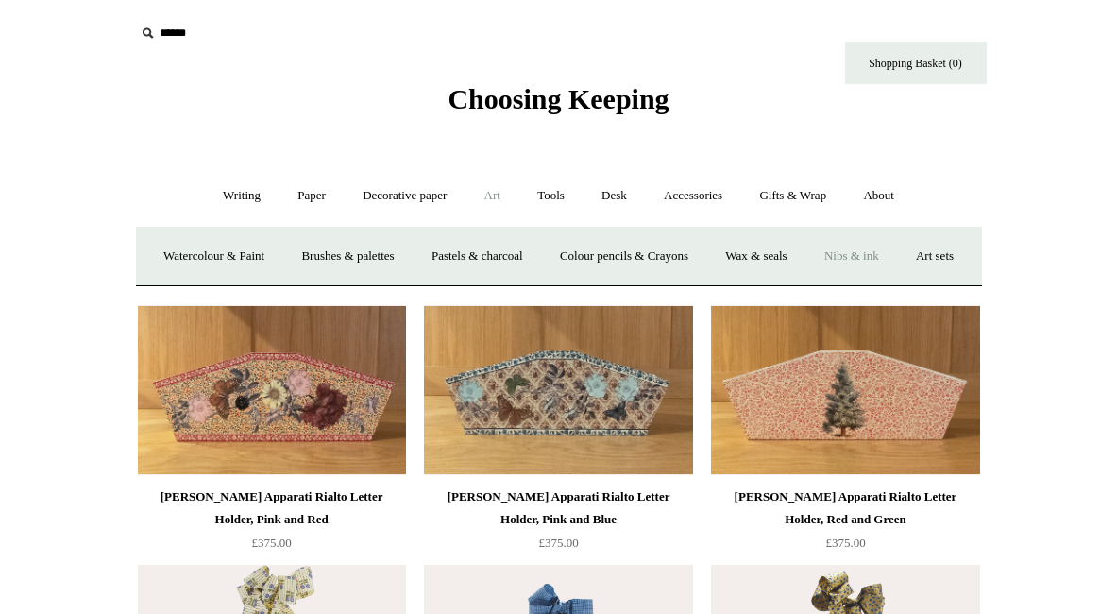
click at [896, 250] on link "Nibs & ink" at bounding box center [851, 256] width 89 height 50
